Goal: Task Accomplishment & Management: Use online tool/utility

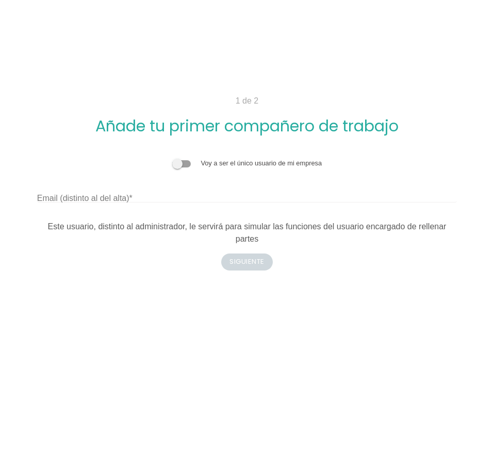
click at [224, 211] on div "Voy a ser el único usuario de mi empresa Email (distinto al del alta) Este usua…" at bounding box center [246, 201] width 419 height 87
click at [100, 204] on label "Email (distinto al del alta)" at bounding box center [84, 198] width 95 height 12
click at [100, 203] on input "Email (distinto al del alta)" at bounding box center [246, 194] width 419 height 16
click at [110, 197] on input "Email (distinto al del alta)" at bounding box center [246, 194] width 419 height 16
click at [216, 197] on input "Email (distinto al del alta)" at bounding box center [246, 194] width 419 height 16
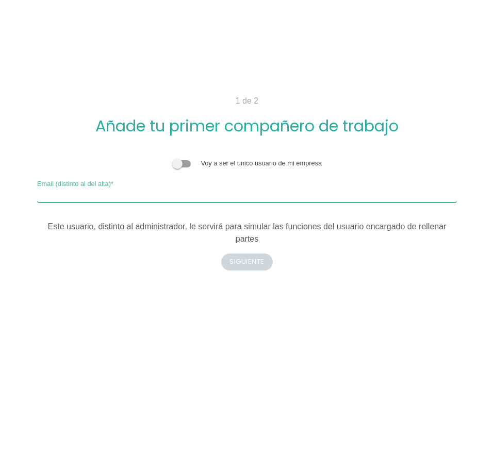
click at [112, 197] on input "Email (distinto al del alta)" at bounding box center [246, 194] width 419 height 16
drag, startPoint x: 112, startPoint y: 198, endPoint x: 98, endPoint y: 195, distance: 13.6
click at [98, 195] on input "Email (distinto al del alta)" at bounding box center [246, 194] width 419 height 16
type input "admin.mina@iersac.com"
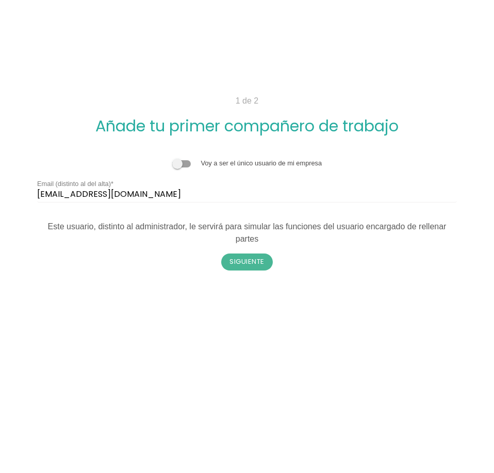
click at [133, 290] on body "1 de 2 Añade tu primer compañero de trabajo Voy a ser el único usuario de mi em…" at bounding box center [247, 236] width 494 height 473
click at [255, 255] on button "Siguiente" at bounding box center [247, 262] width 52 height 16
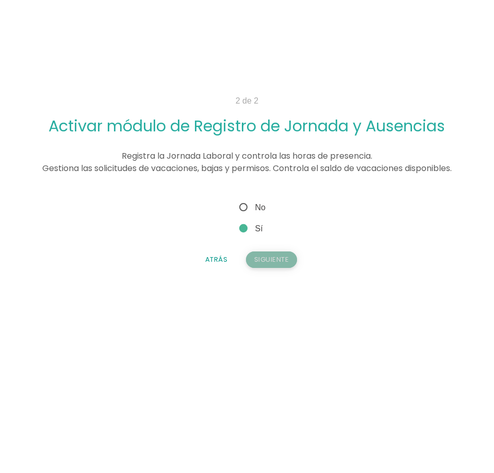
click at [265, 268] on button "Siguiente" at bounding box center [272, 259] width 52 height 16
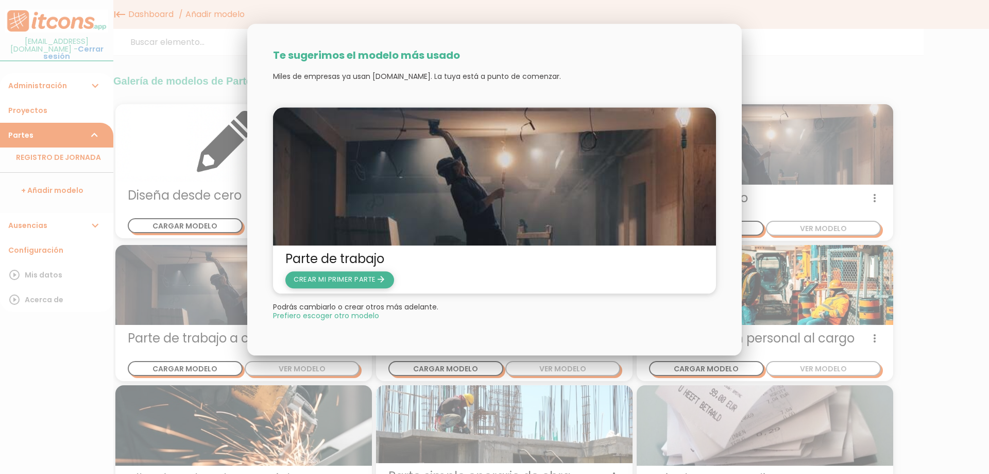
click at [364, 283] on span "CREAR MI PRIMER PARTE arrow_forward" at bounding box center [340, 280] width 92 height 10
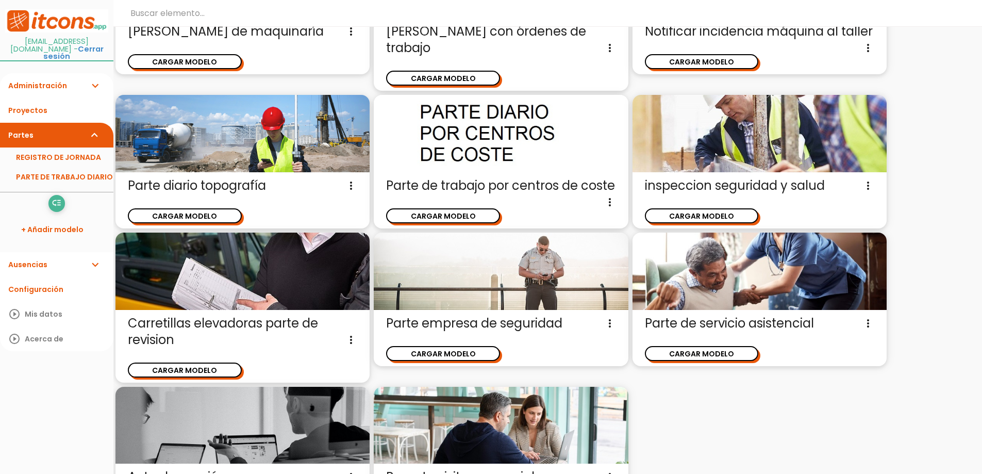
scroll to position [1374, 0]
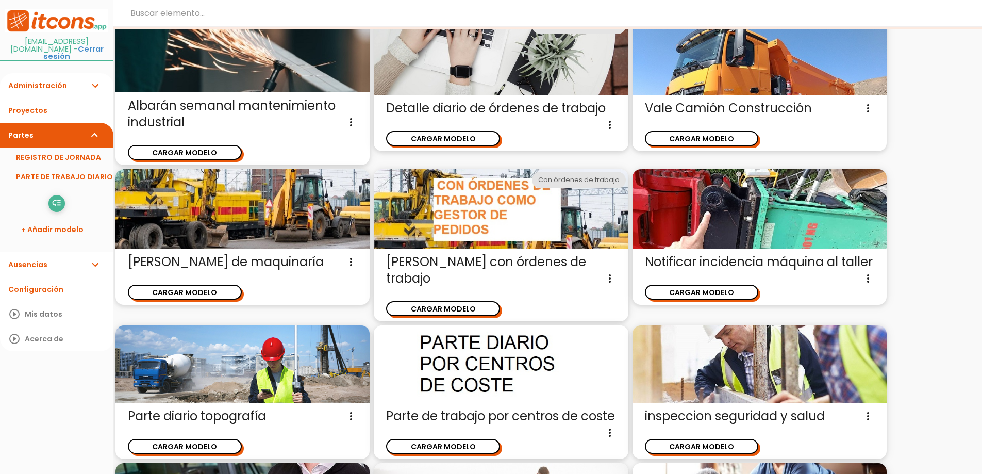
scroll to position [1020, 0]
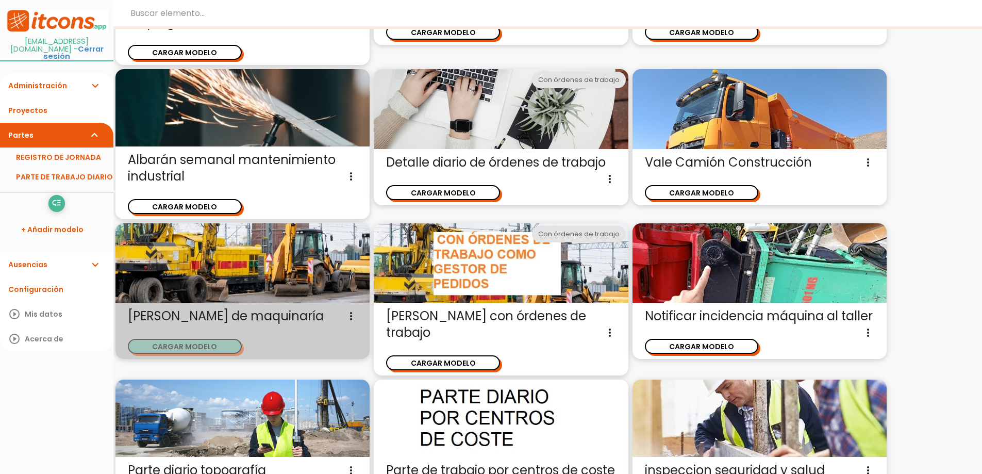
click at [230, 349] on button "CARGAR MODELO" at bounding box center [185, 346] width 114 height 15
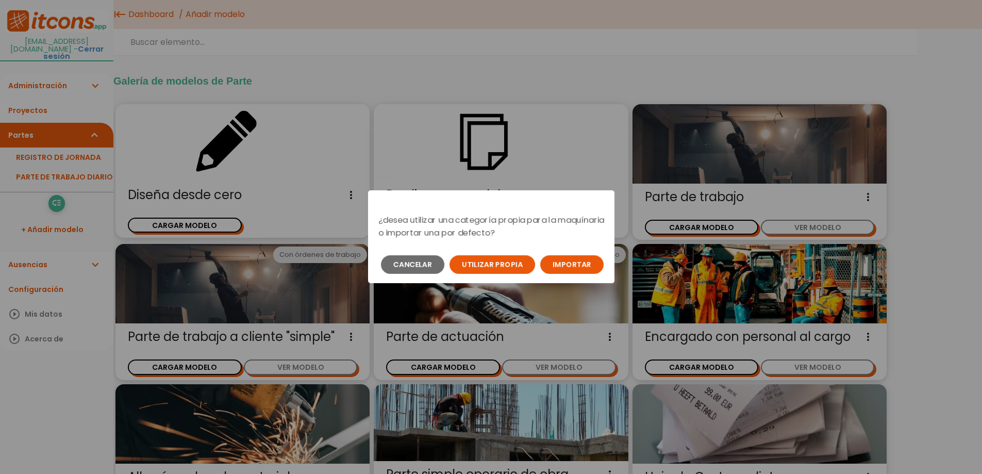
click at [583, 264] on button "Importar" at bounding box center [571, 264] width 63 height 19
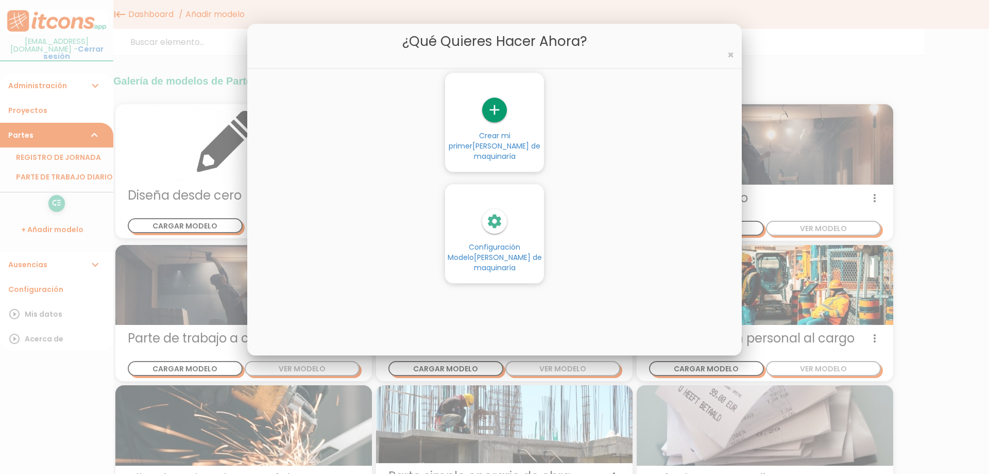
click at [524, 141] on span "Albarán Alquiler de maquinaría" at bounding box center [507, 151] width 68 height 21
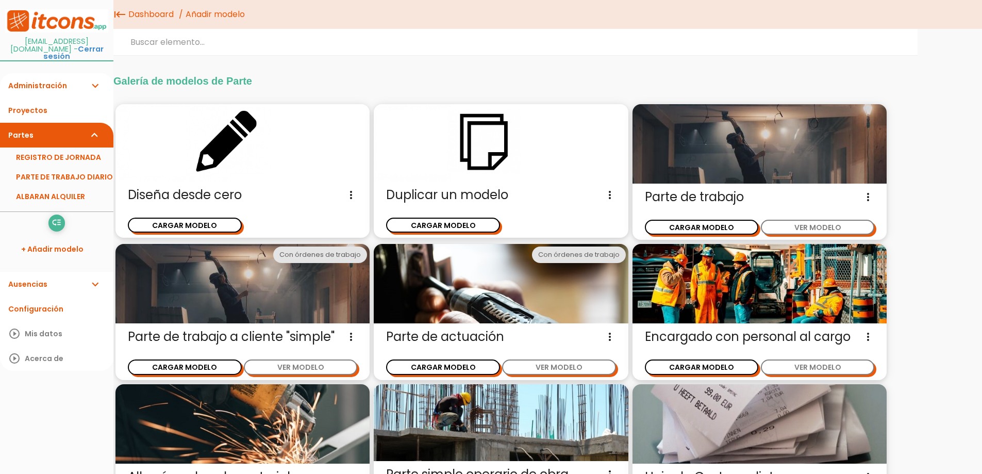
click at [63, 187] on link "ALBARAN ALQUILER" at bounding box center [56, 197] width 113 height 20
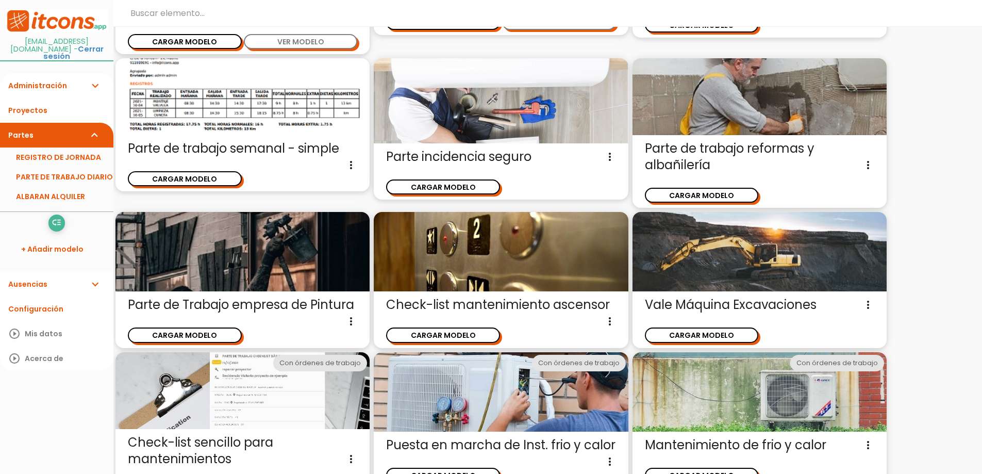
scroll to position [489, 0]
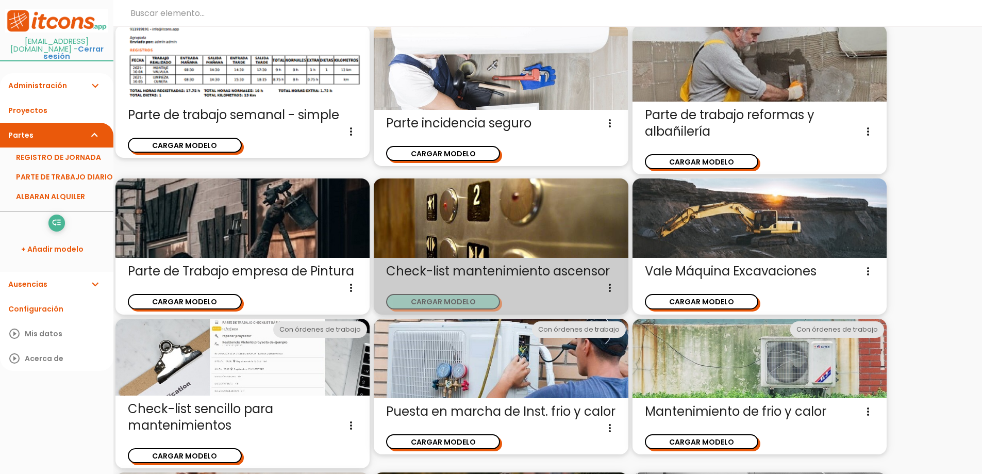
click at [467, 300] on button "CARGAR MODELO" at bounding box center [443, 301] width 114 height 15
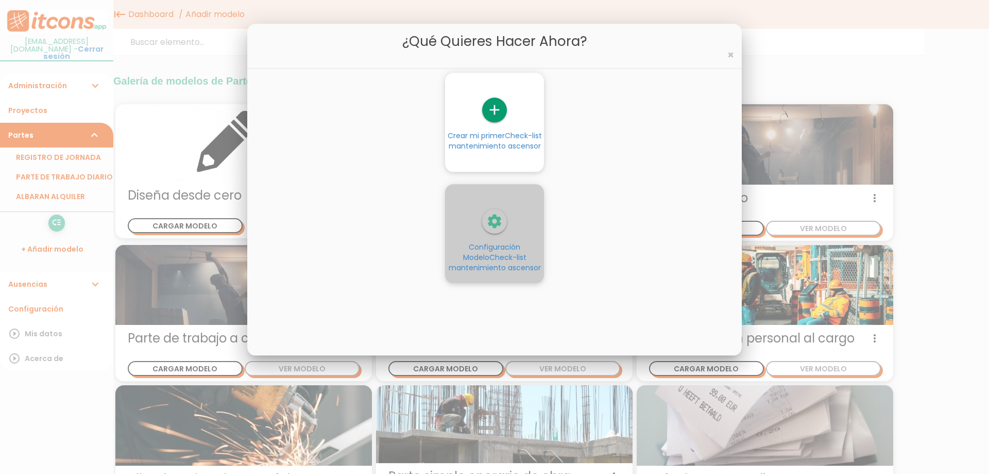
click at [500, 215] on icon "settings" at bounding box center [494, 221] width 25 height 25
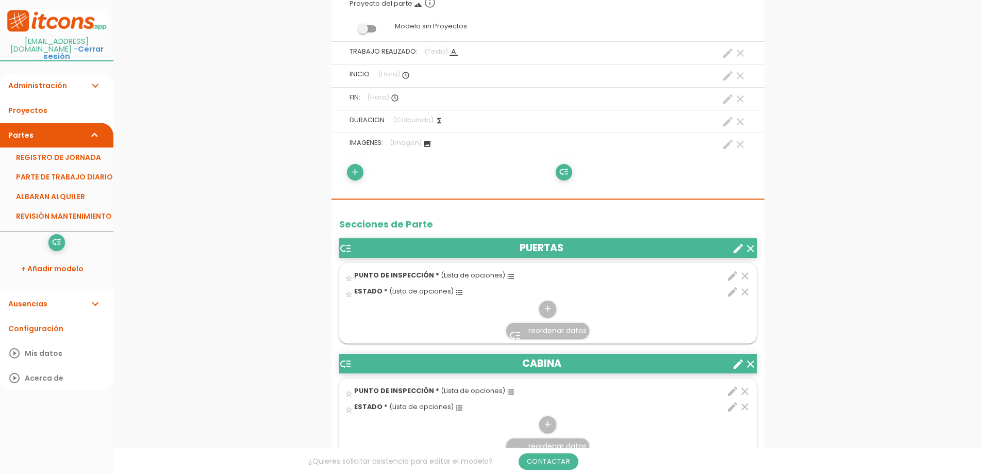
scroll to position [258, 0]
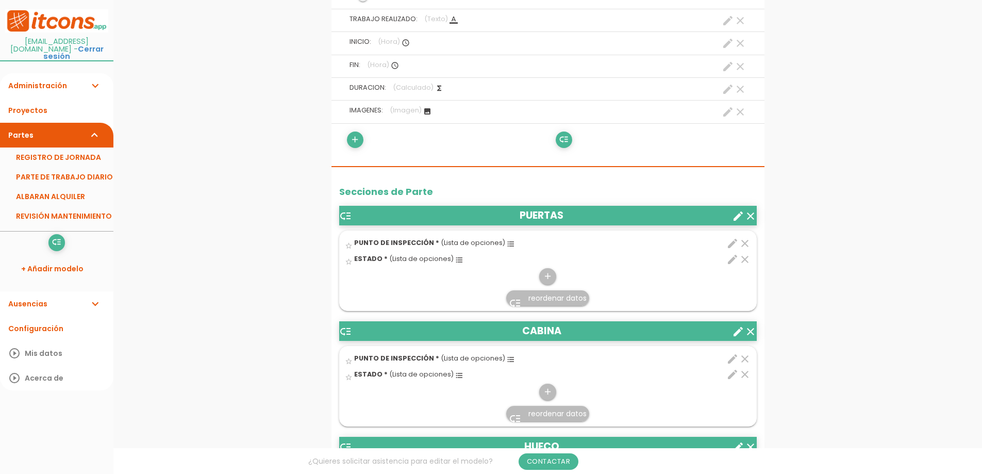
click at [589, 214] on header "low_priority PUERTAS clear create" at bounding box center [547, 216] width 417 height 20
click at [742, 213] on icon "create" at bounding box center [738, 216] width 12 height 12
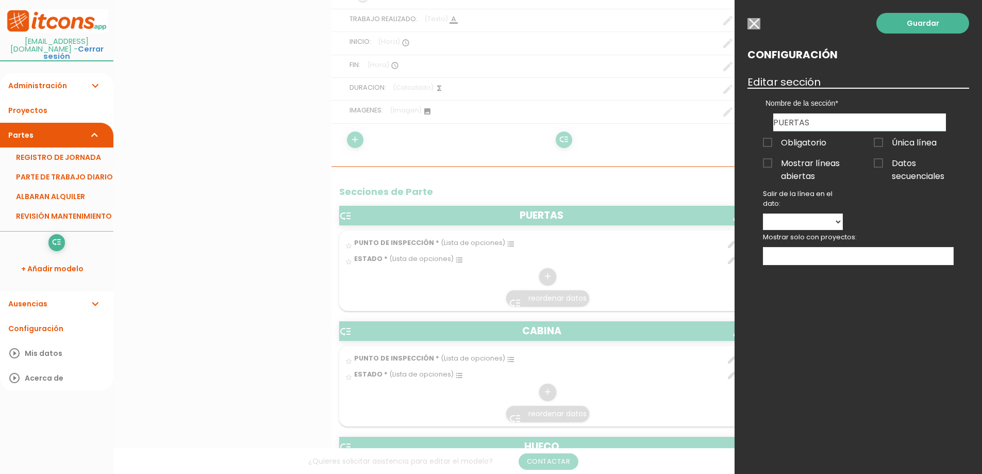
click at [816, 130] on input "PUERTAS" at bounding box center [859, 122] width 173 height 18
drag, startPoint x: 686, startPoint y: 122, endPoint x: 349, endPoint y: 118, distance: 336.5
type input "PERFORADORA"
click at [837, 136] on label "Obligatorio" at bounding box center [802, 142] width 95 height 13
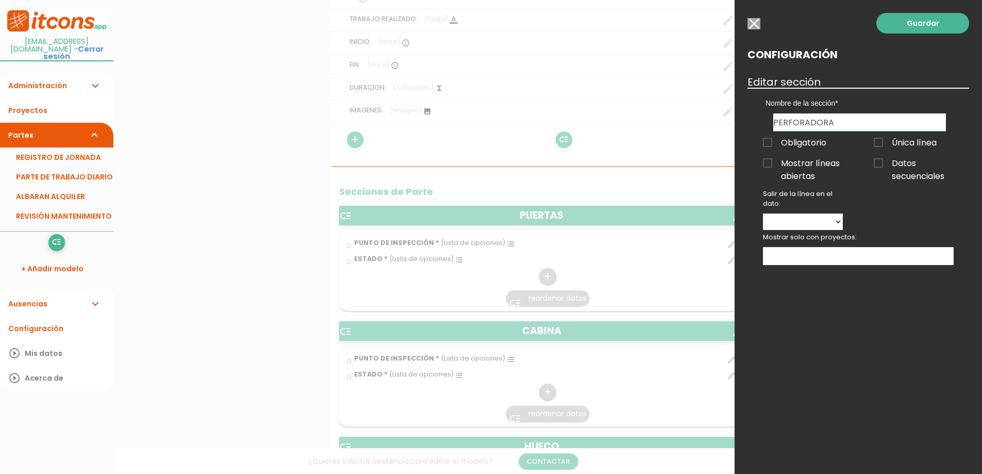
click at [0, 0] on input "Obligatorio" at bounding box center [0, 0] width 0 height 0
click at [817, 140] on span "Obligatorio" at bounding box center [794, 142] width 63 height 13
click at [0, 0] on input "Obligatorio" at bounding box center [0, 0] width 0 height 0
click at [817, 140] on span "Obligatorio" at bounding box center [794, 142] width 63 height 13
click at [0, 0] on input "Obligatorio" at bounding box center [0, 0] width 0 height 0
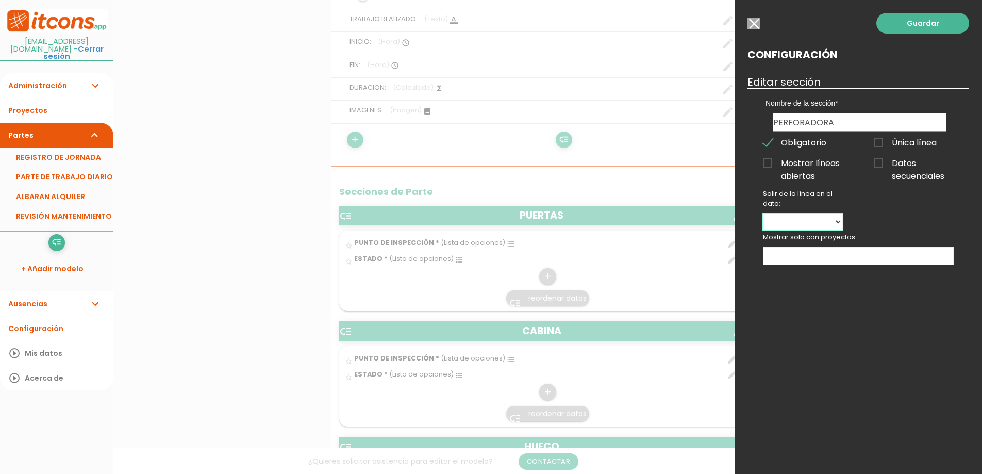
click at [819, 217] on select "PUNTO DE INSPECCIÓN ESTADO" at bounding box center [803, 221] width 80 height 16
select select "7080"
click at [763, 213] on select "PUNTO DE INSPECCIÓN ESTADO" at bounding box center [803, 221] width 80 height 16
click at [811, 220] on select "PUNTO DE INSPECCIÓN ESTADO" at bounding box center [803, 221] width 80 height 16
click at [763, 213] on select "PUNTO DE INSPECCIÓN ESTADO" at bounding box center [803, 221] width 80 height 16
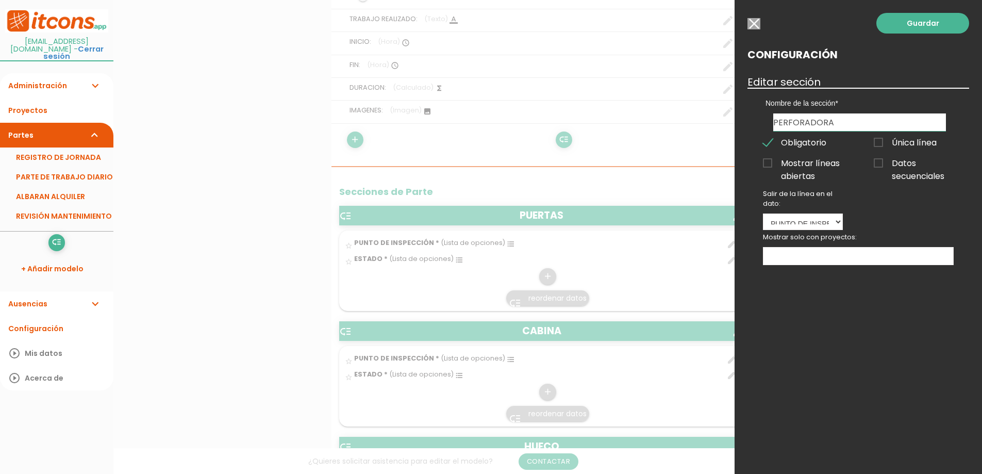
click at [803, 255] on ul at bounding box center [858, 255] width 190 height 17
click at [845, 256] on ul "SAN MATEO" at bounding box center [858, 255] width 190 height 17
click at [926, 28] on link "Guardar" at bounding box center [922, 23] width 93 height 21
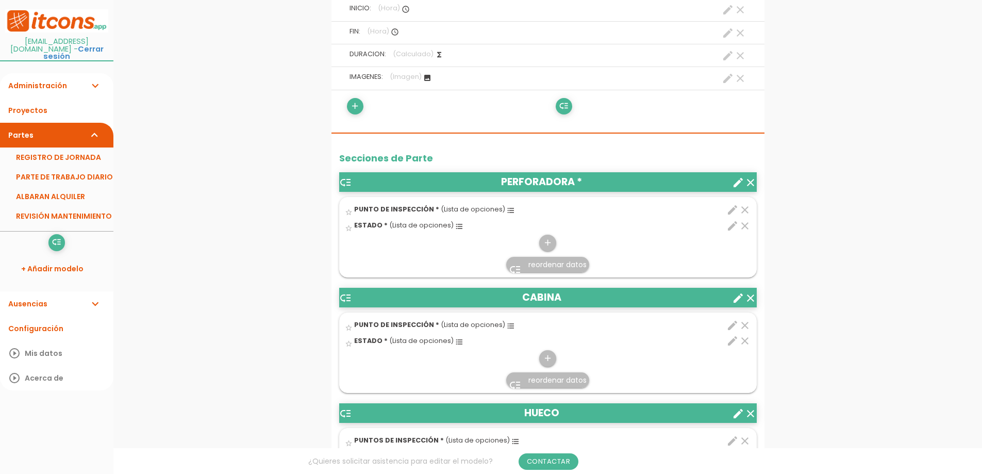
scroll to position [316, 0]
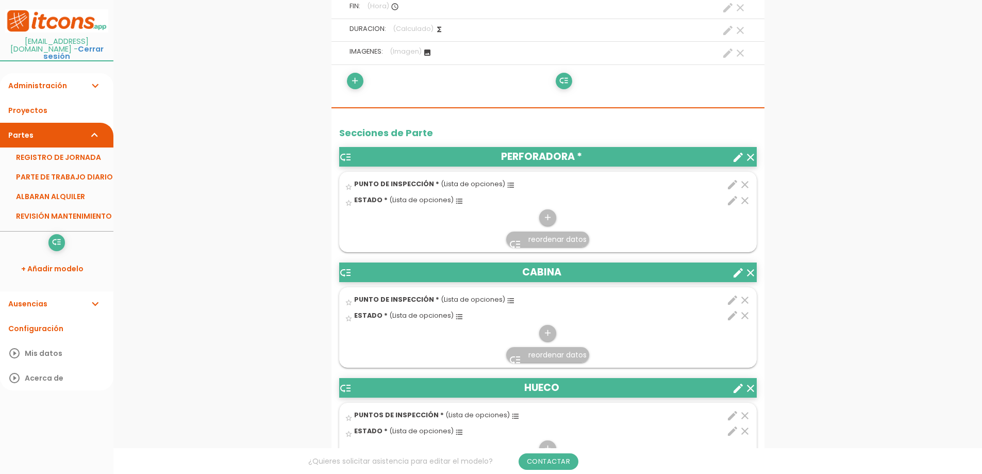
click at [738, 275] on icon "create" at bounding box center [738, 272] width 12 height 12
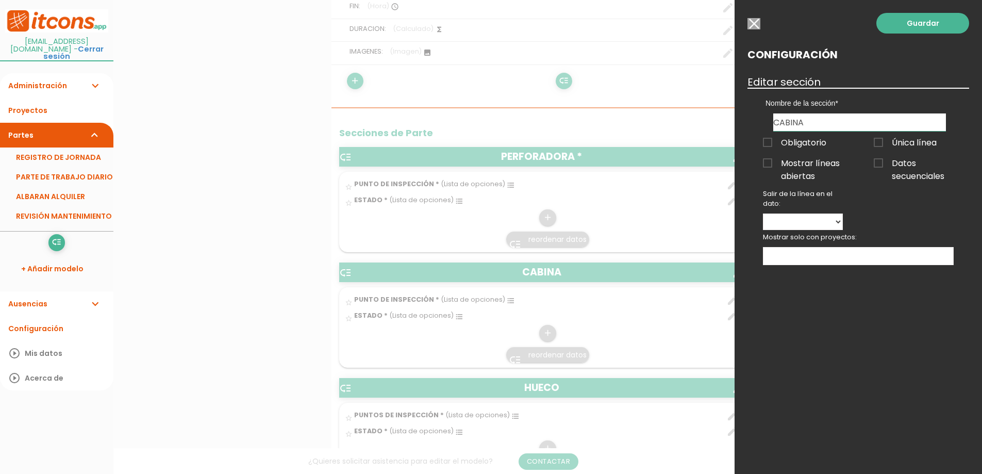
click at [840, 120] on input "CABINA" at bounding box center [859, 122] width 173 height 18
drag, startPoint x: 836, startPoint y: 123, endPoint x: 473, endPoint y: 82, distance: 366.1
type input "VIGA TELESCOPICA"
click at [946, 18] on link "Guardar" at bounding box center [922, 23] width 93 height 21
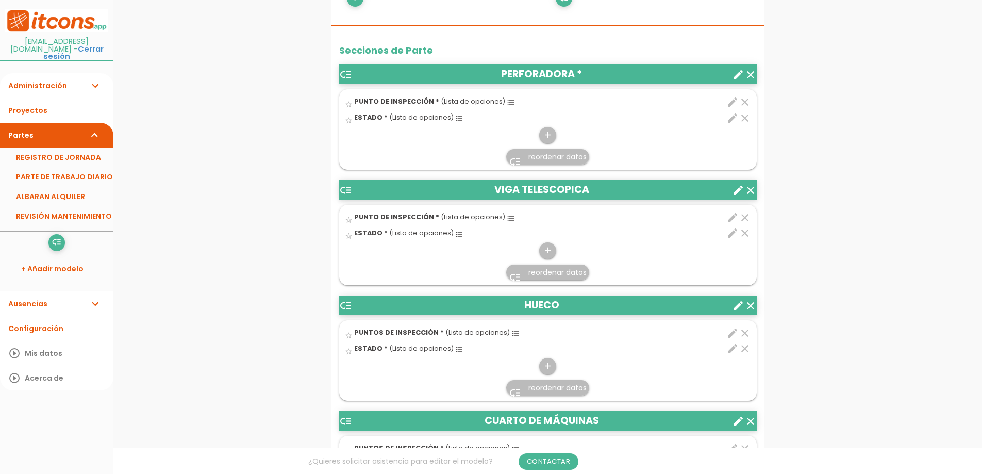
scroll to position [432, 0]
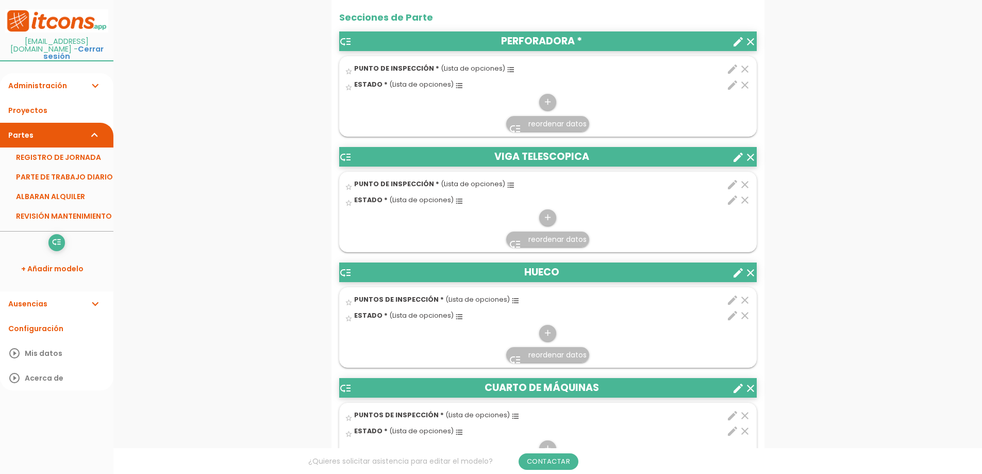
click at [733, 274] on icon "create" at bounding box center [738, 272] width 12 height 12
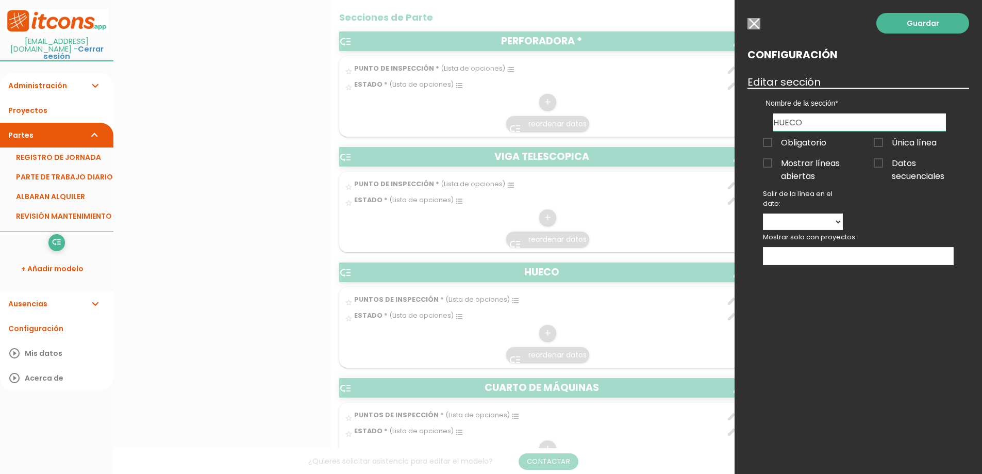
drag, startPoint x: 804, startPoint y: 120, endPoint x: 559, endPoint y: 106, distance: 245.2
click at [559, 106] on form "Guardar all_inbox Nombre REVISIÓN MANTENIMIENTO person [EMAIL_ADDRESS][DOMAIN_N…" at bounding box center [547, 482] width 433 height 1750
click at [954, 16] on link "Guardar" at bounding box center [922, 23] width 93 height 21
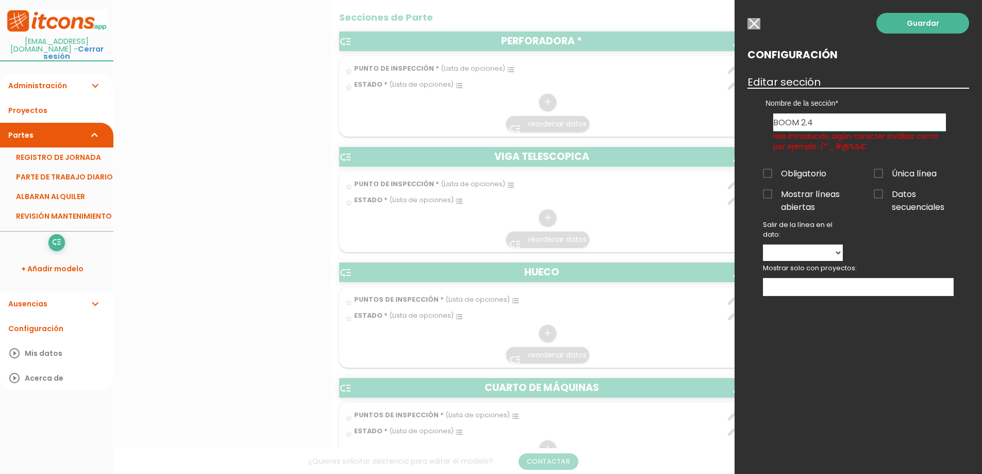
click at [862, 117] on input "BOOM 2.4" at bounding box center [859, 122] width 173 height 18
type input "BOOM 2 4"
click at [888, 20] on link "Guardar" at bounding box center [922, 23] width 93 height 21
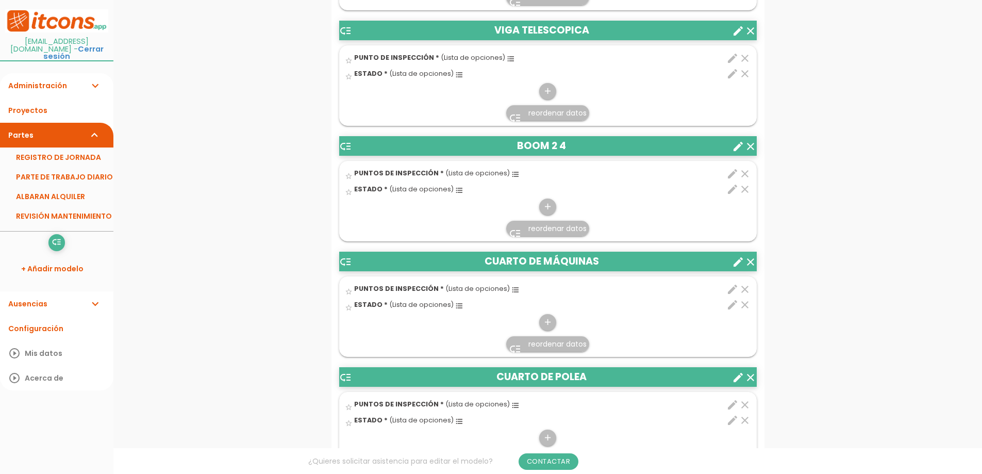
scroll to position [642, 0]
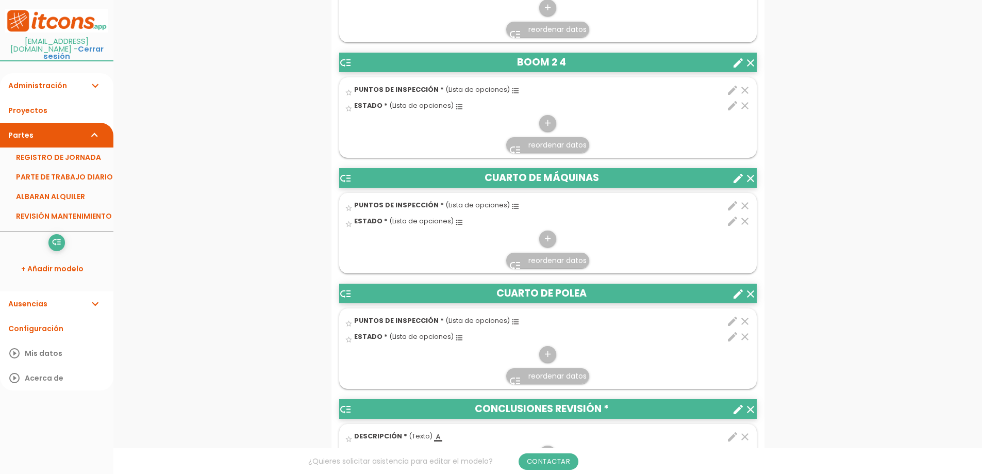
click at [734, 179] on icon "create" at bounding box center [738, 178] width 12 height 12
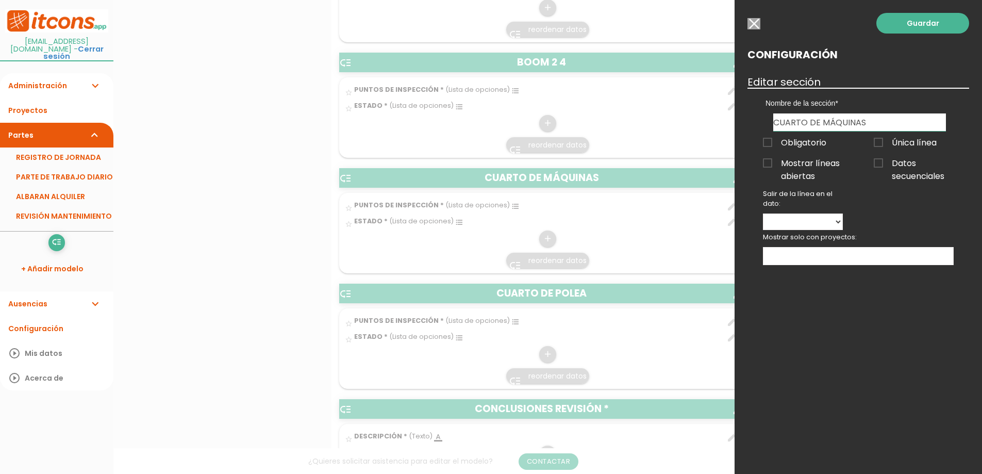
click at [870, 131] on div "Única línea Única línea Única línea Única línea Única línea Única línea" at bounding box center [913, 141] width 111 height 21
drag, startPoint x: 876, startPoint y: 119, endPoint x: 381, endPoint y: 115, distance: 494.8
click at [387, 116] on form "Guardar all_inbox Nombre REVISIÓN MANTENIMIENTO person [EMAIL_ADDRESS][DOMAIN_N…" at bounding box center [547, 273] width 433 height 1750
click at [924, 27] on link "Guardar" at bounding box center [922, 23] width 93 height 21
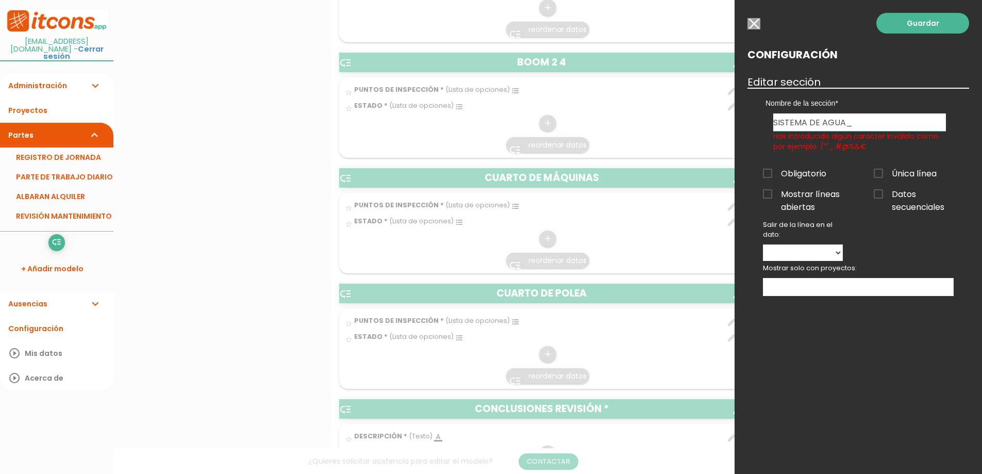
click at [894, 123] on input "SISTEMA DE AGUA_" at bounding box center [859, 122] width 173 height 18
type input "SISTEMA DE AGUA-"
click at [921, 28] on link "Guardar" at bounding box center [922, 23] width 93 height 21
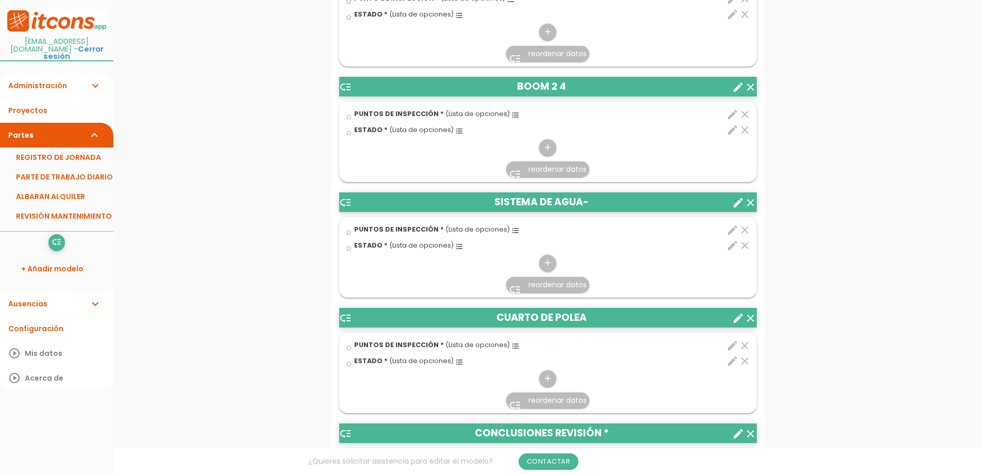
scroll to position [618, 0]
click at [737, 198] on icon "create" at bounding box center [738, 202] width 12 height 12
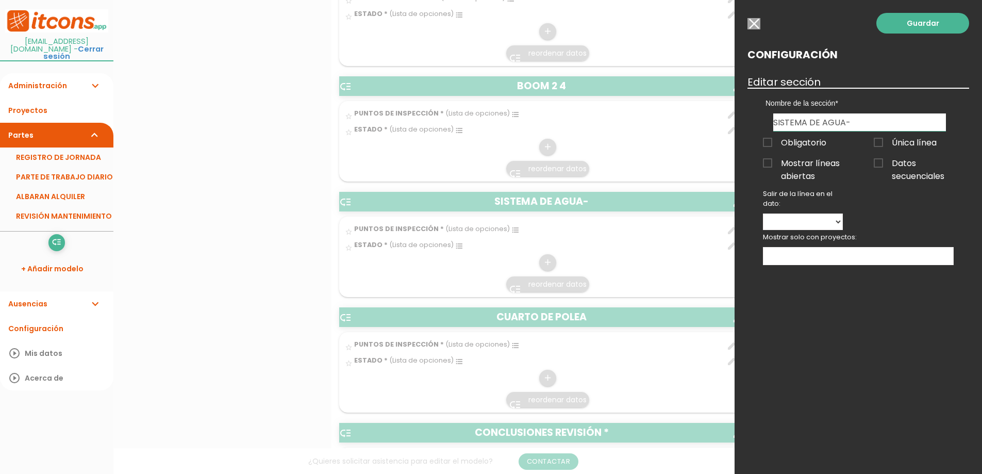
click at [849, 120] on input "SISTEMA DE AGUA-" at bounding box center [859, 122] width 173 height 18
type input "SISTEMA DE AGUA-AIRE Y LUBRICACION"
click at [908, 206] on div "Guardar Configuración Editar sección Nombre de la sección PERFORADORA VIGA TELE…" at bounding box center [857, 237] width 247 height 474
click at [938, 28] on link "Guardar" at bounding box center [922, 23] width 93 height 21
click at [553, 337] on div at bounding box center [491, 177] width 982 height 592
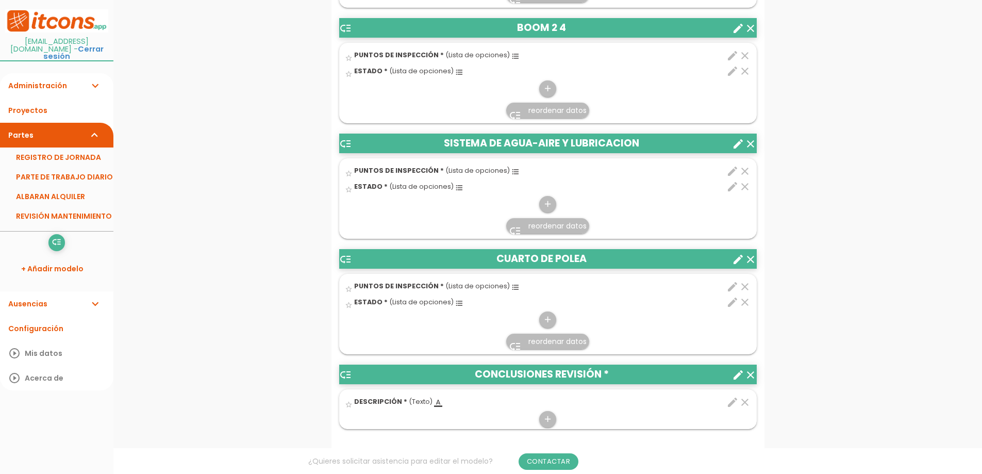
scroll to position [762, 0]
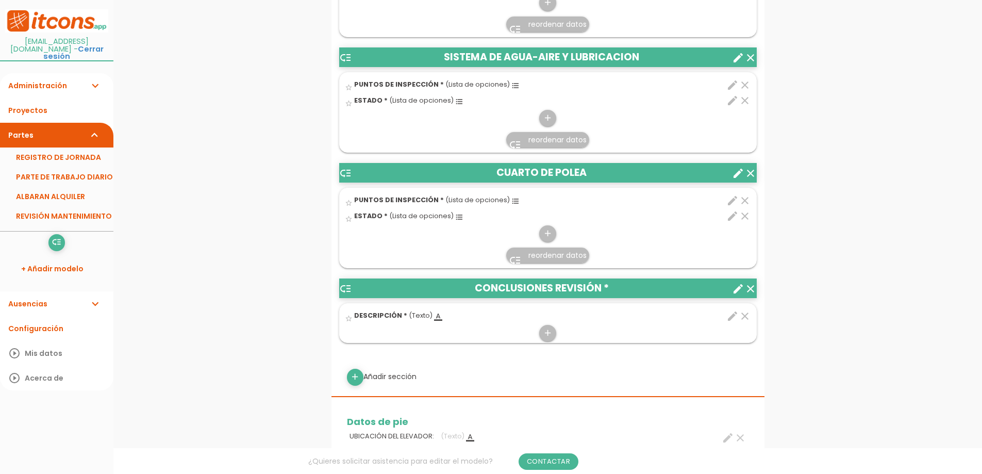
click at [594, 180] on header "low_priority CUARTO DE POLEA clear create" at bounding box center [547, 173] width 417 height 20
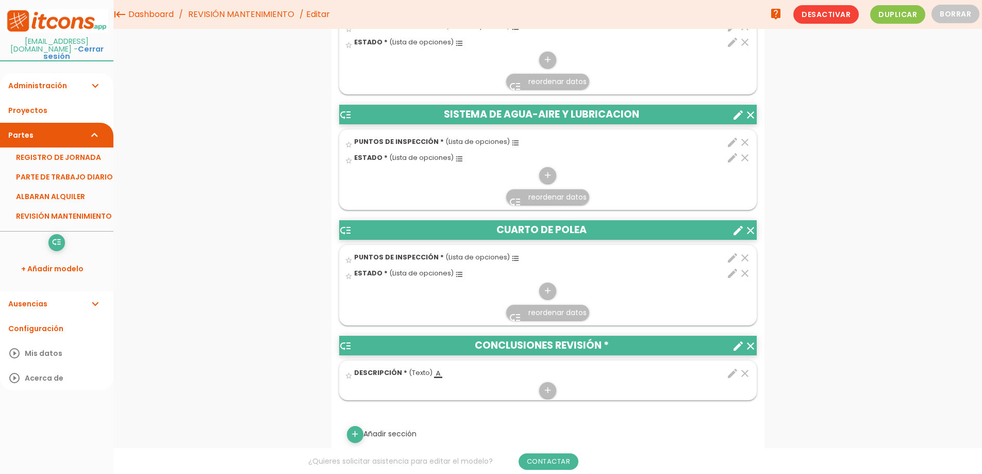
scroll to position [591, 0]
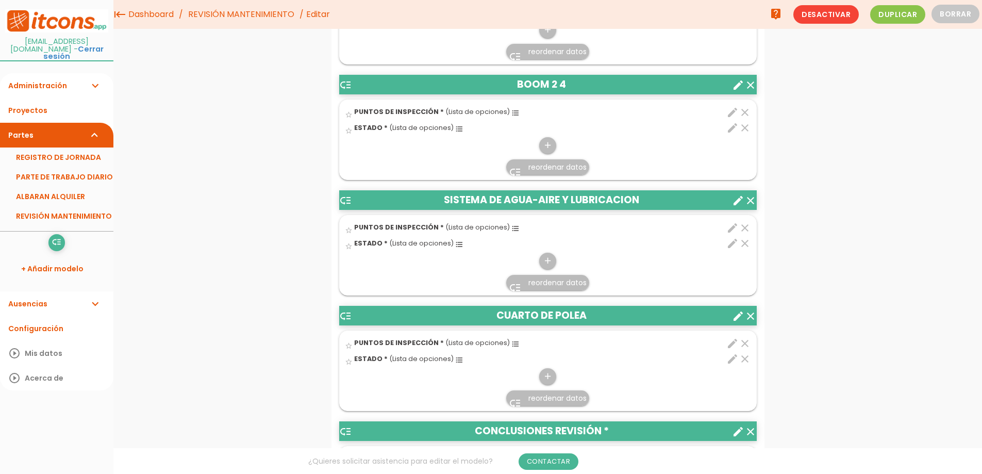
click at [735, 317] on icon "create" at bounding box center [738, 316] width 12 height 12
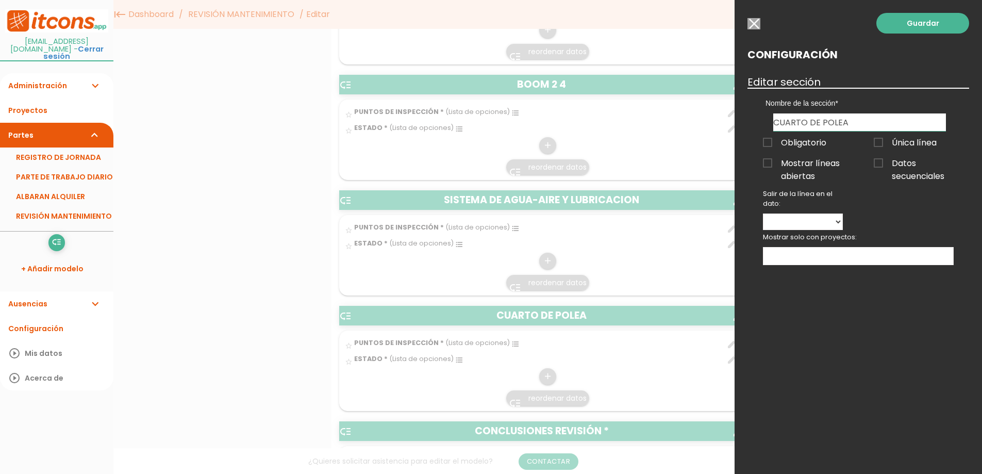
click at [886, 113] on input "CUARTO DE POLEA" at bounding box center [859, 122] width 173 height 18
drag, startPoint x: 869, startPoint y: 115, endPoint x: 413, endPoint y: 104, distance: 456.7
click at [413, 104] on form "Guardar all_inbox Nombre REVISIÓN MANTENIMIENTO person admin.mina@iersac.com co…" at bounding box center [547, 295] width 433 height 1750
type input "SISTEMA DE PERFORACION"
click at [941, 16] on link "Guardar" at bounding box center [922, 23] width 93 height 21
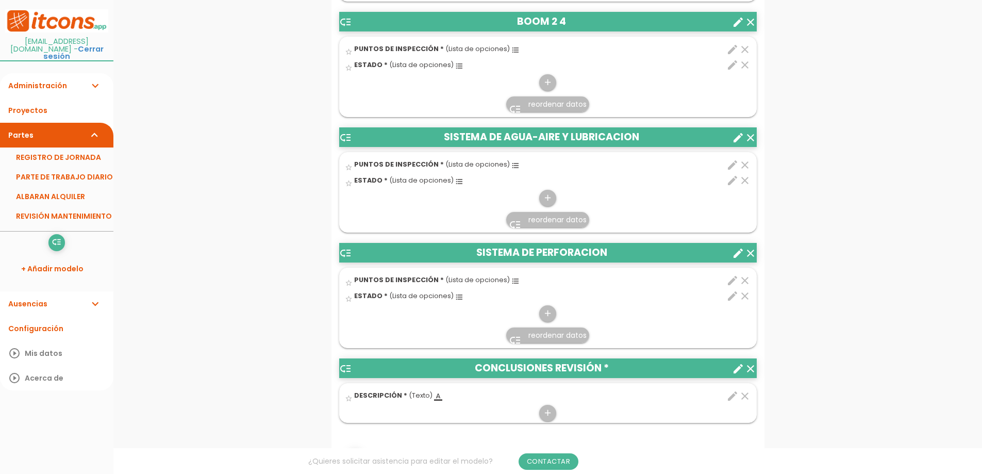
scroll to position [848, 0]
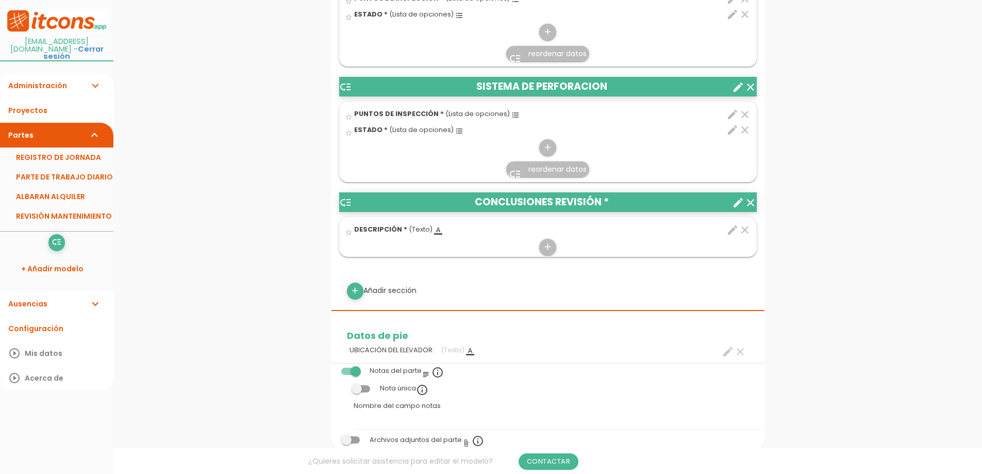
click at [734, 208] on icon "create" at bounding box center [738, 202] width 12 height 12
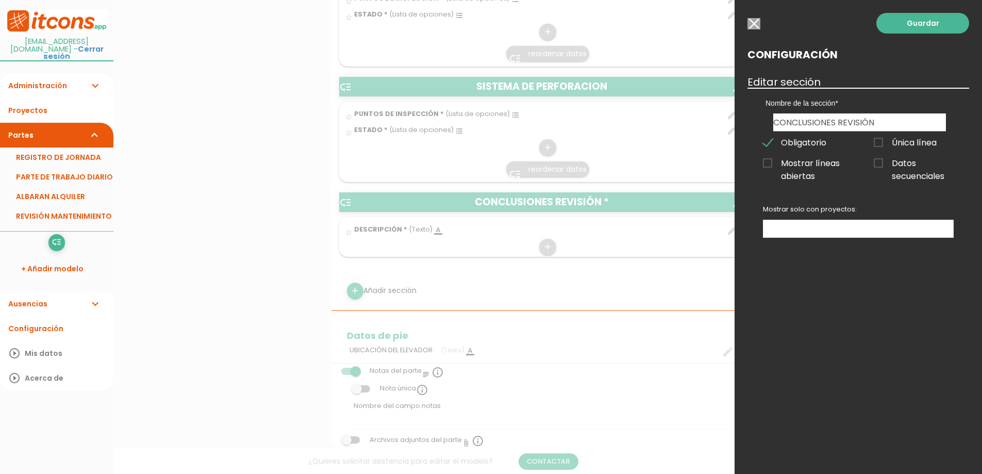
drag, startPoint x: 876, startPoint y: 124, endPoint x: 412, endPoint y: 125, distance: 463.8
click at [412, 125] on form "Guardar all_inbox Nombre REVISIÓN MANTENIMIENTO person admin.mina@iersac.com co…" at bounding box center [547, 66] width 433 height 1750
type input "CARRIER"
click at [896, 34] on div "Guardar Configuración Editar sección Nombre de la sección PERFORADORA VIGA TELE…" at bounding box center [857, 237] width 247 height 474
click at [901, 24] on link "Guardar" at bounding box center [922, 23] width 93 height 21
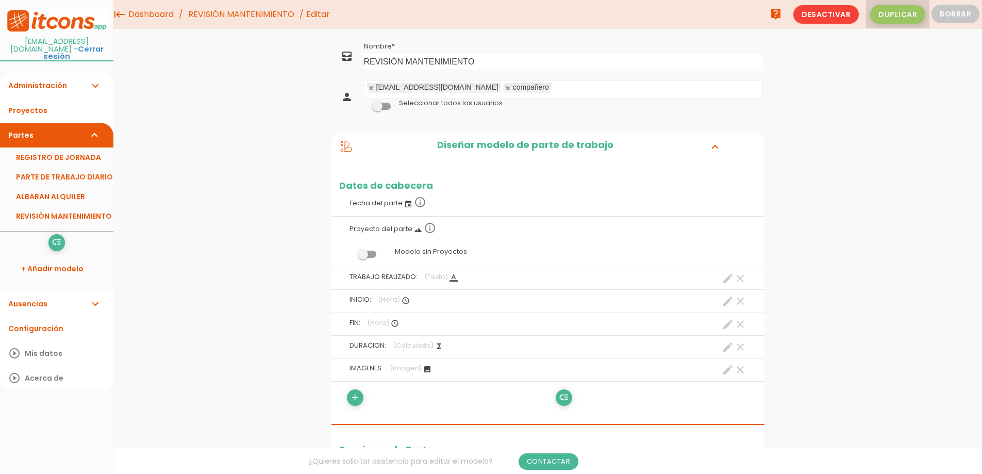
click at [887, 22] on span "Duplicar" at bounding box center [897, 14] width 55 height 19
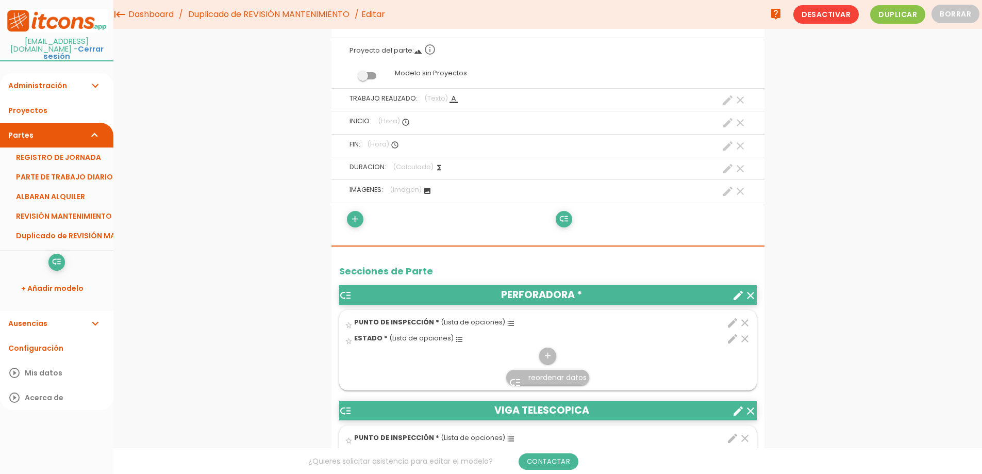
scroll to position [139, 0]
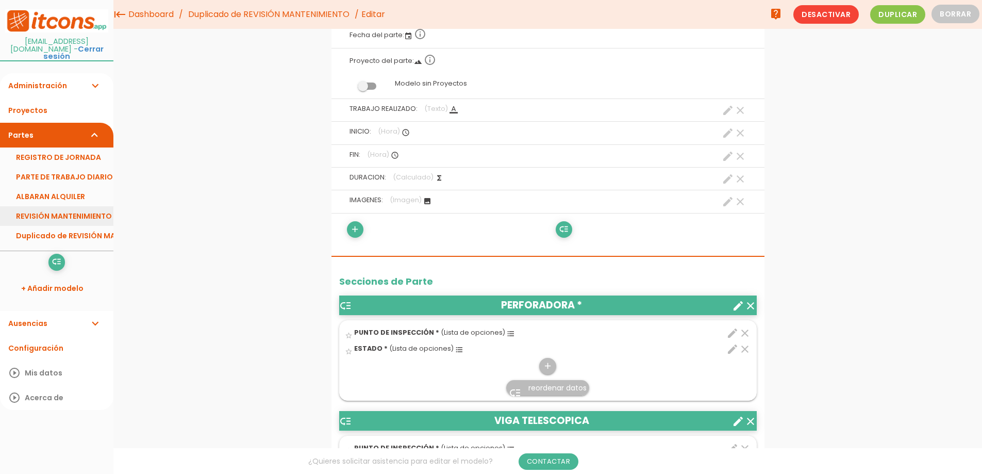
click at [77, 209] on link "REVISIÓN MANTENIMIENTO" at bounding box center [56, 216] width 113 height 20
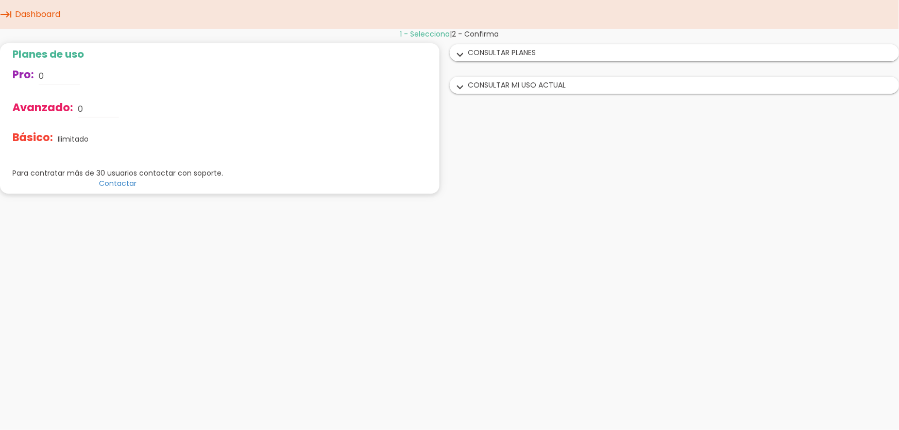
click at [98, 155] on div "Planes de uso Pro: 0 Avanzado: 0 Básico: Ilimitado Renovación y pagos Mensualme…" at bounding box center [118, 118] width 236 height 150
click at [524, 86] on div "expand_more CONSULTAR MI USO ACTUAL" at bounding box center [674, 85] width 449 height 16
click at [496, 51] on div "expand_more CONSULTAR PLANES" at bounding box center [669, 53] width 445 height 16
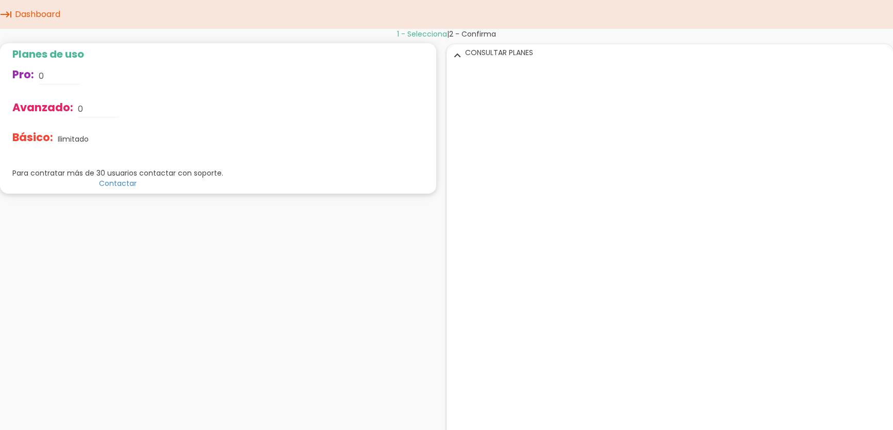
click at [21, 8] on link "Dashboard" at bounding box center [37, 14] width 51 height 29
